Goal: Task Accomplishment & Management: Manage account settings

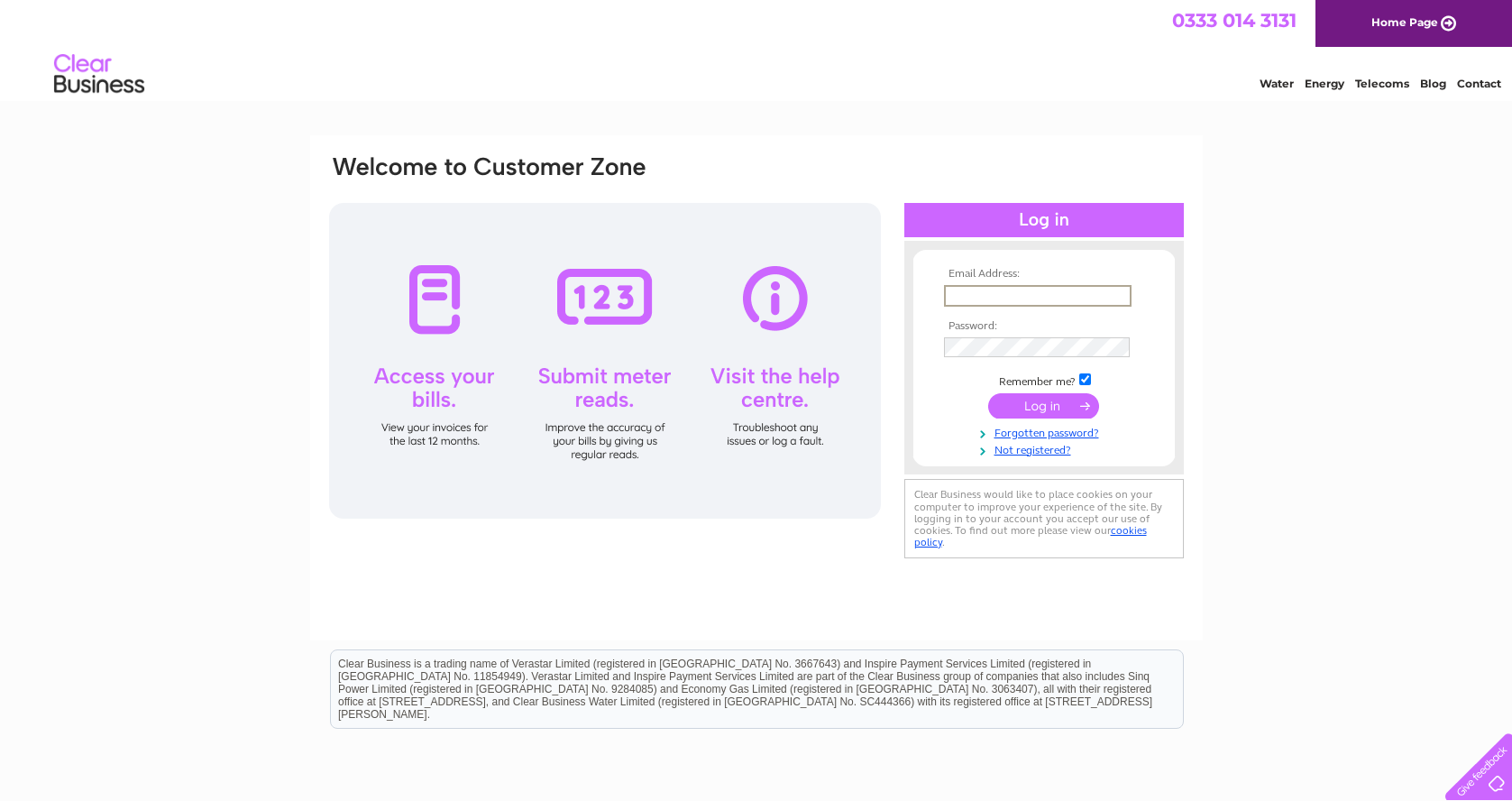
click at [985, 298] on input "text" at bounding box center [1037, 295] width 187 height 21
type input "[PERSON_NAME][EMAIL_ADDRESS][DOMAIN_NAME]"
click at [1036, 403] on input "submit" at bounding box center [1043, 404] width 111 height 25
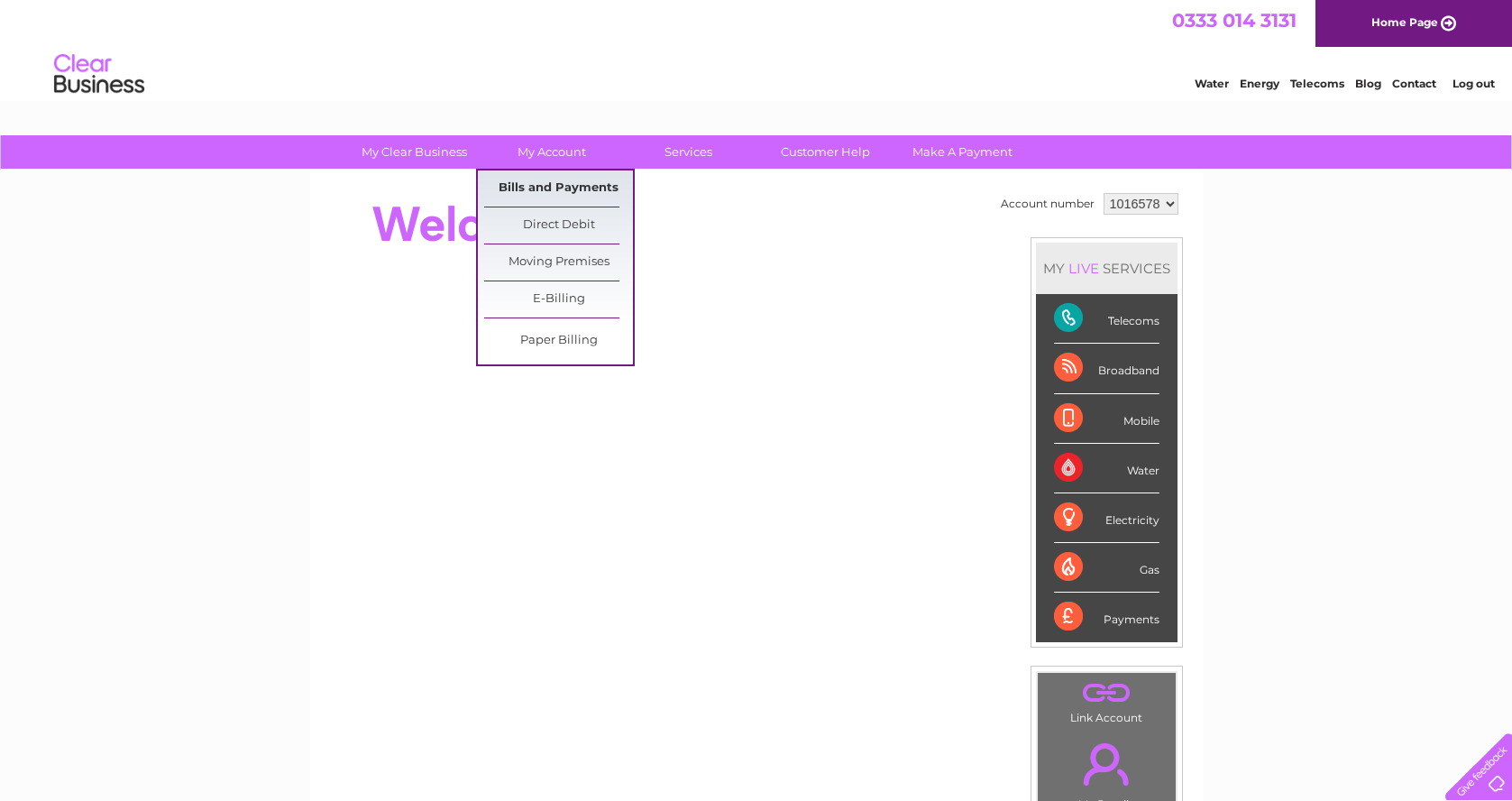
click at [555, 189] on link "Bills and Payments" at bounding box center [559, 188] width 149 height 36
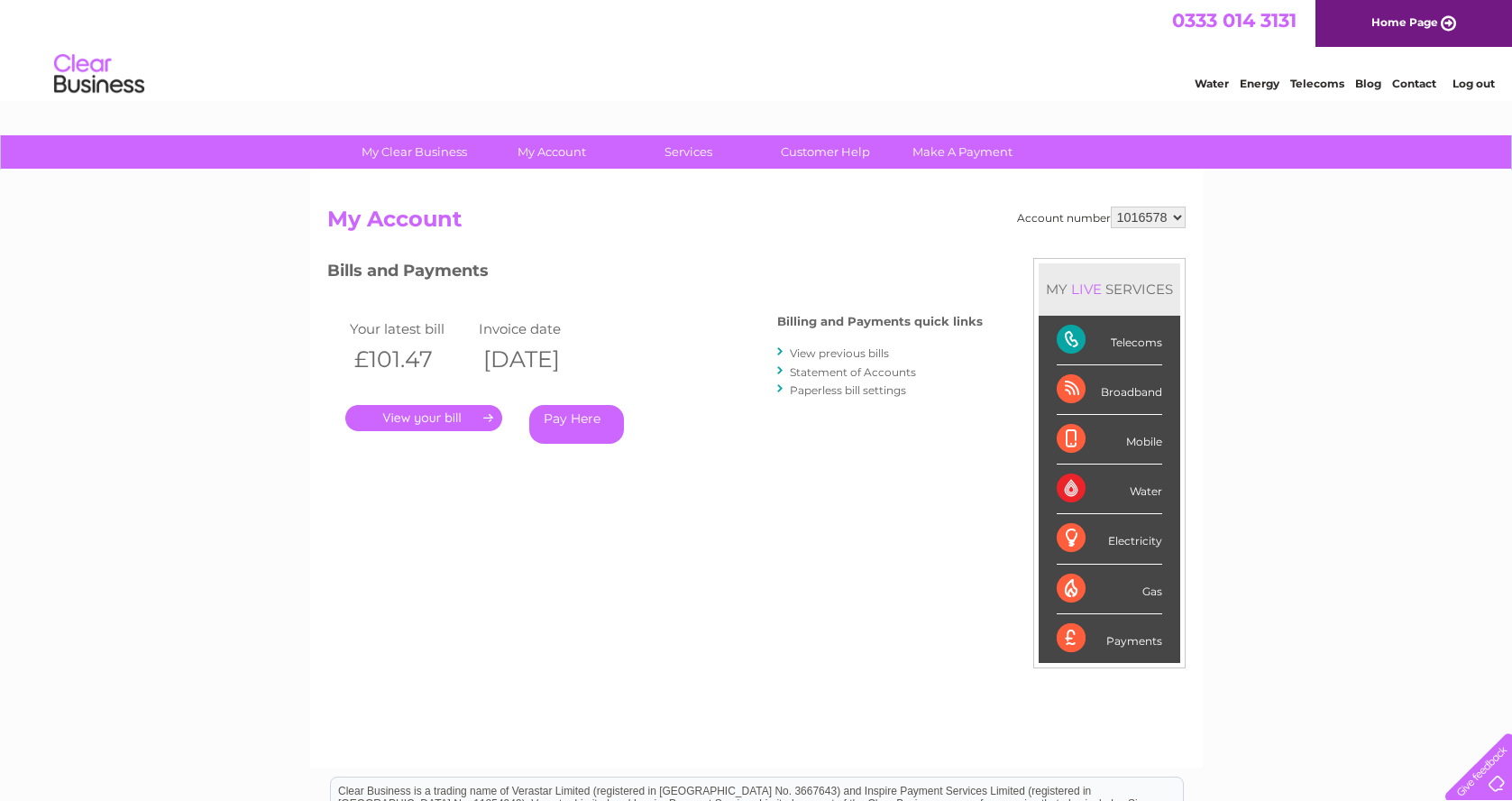
click at [436, 425] on link "." at bounding box center [424, 418] width 157 height 26
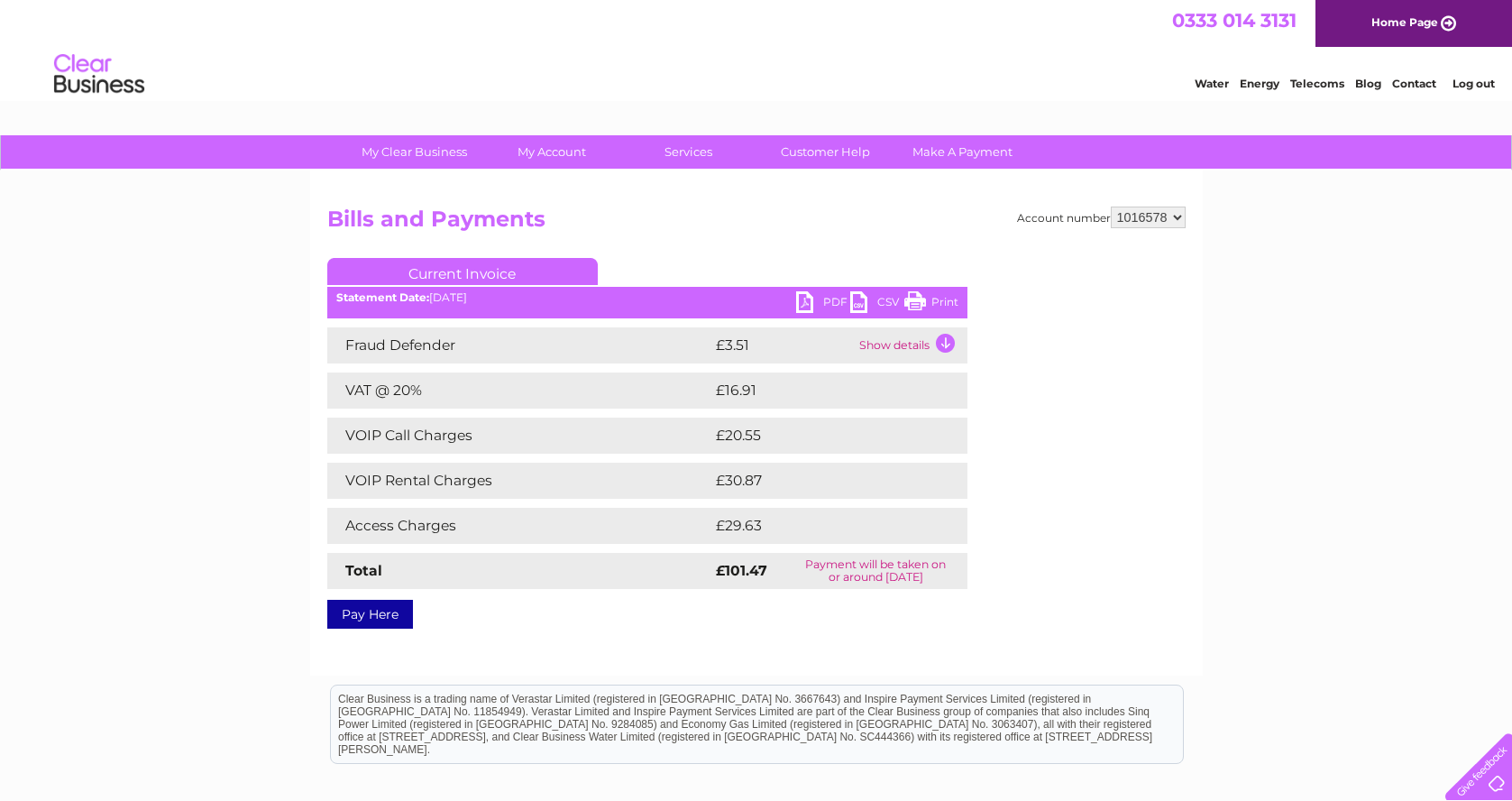
click at [799, 301] on link "PDF" at bounding box center [823, 304] width 54 height 26
click at [1479, 82] on link "Log out" at bounding box center [1474, 83] width 42 height 14
